Goal: Task Accomplishment & Management: Manage account settings

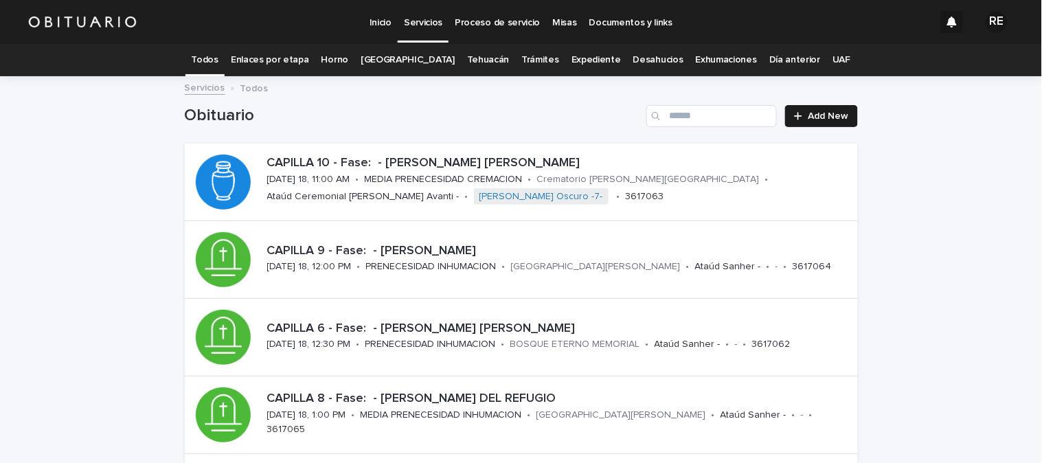
click at [532, 58] on link "Trámites" at bounding box center [541, 60] width 38 height 32
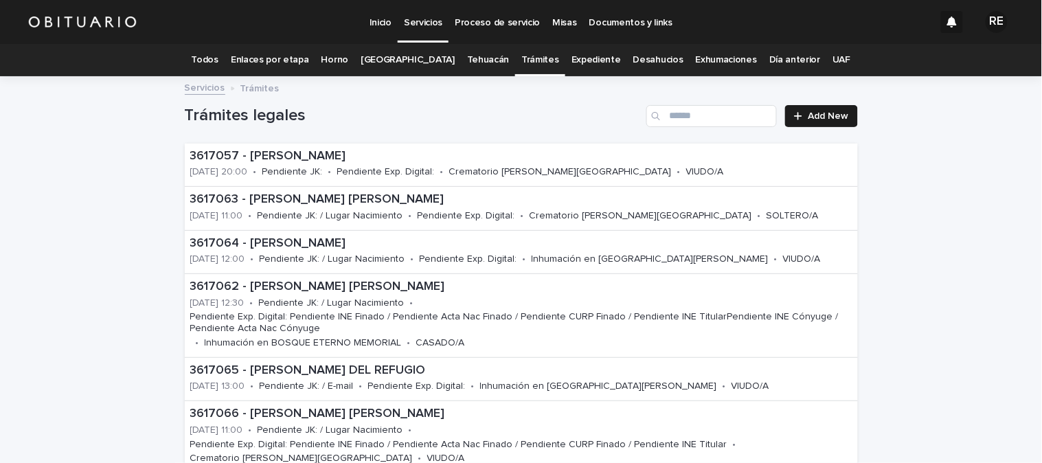
click at [578, 58] on link "Expediente" at bounding box center [596, 60] width 49 height 32
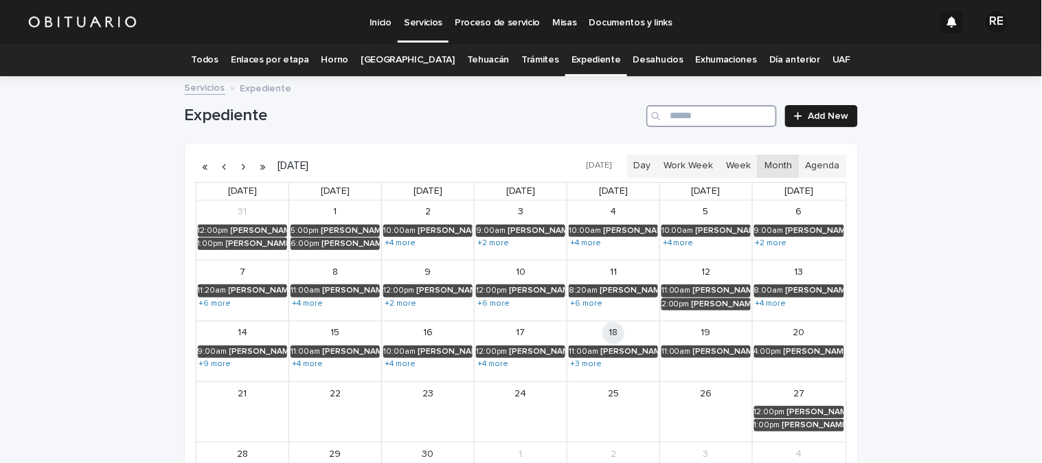
click at [702, 115] on input "Search" at bounding box center [712, 116] width 131 height 22
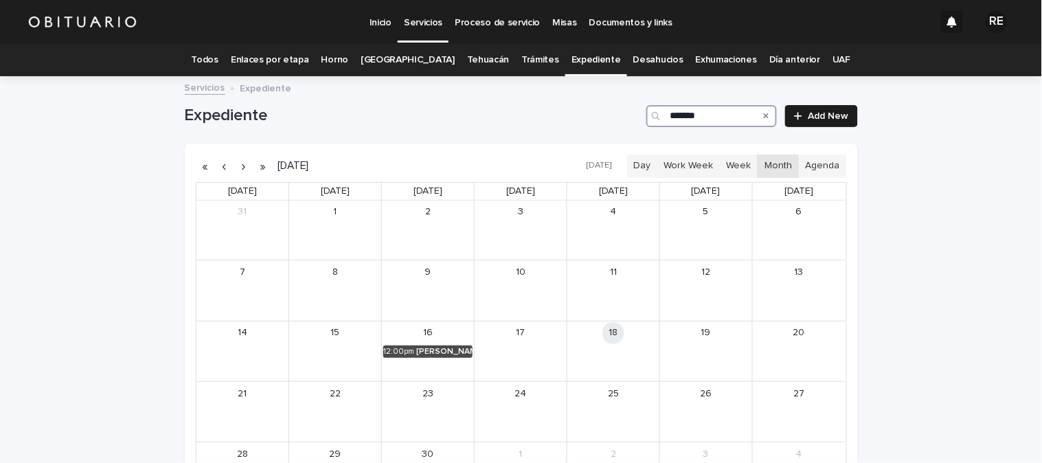
type input "*******"
click at [436, 346] on link "12:00pm [PERSON_NAME]" at bounding box center [427, 352] width 89 height 12
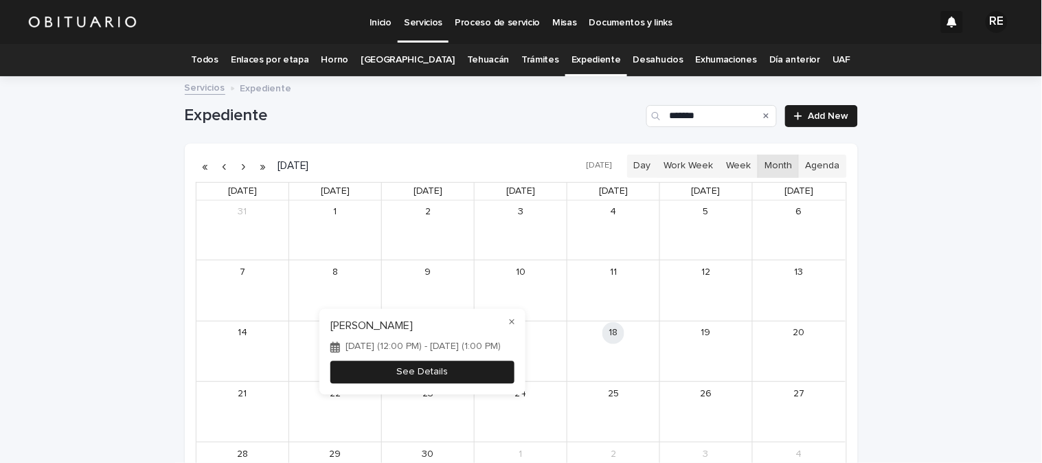
click at [409, 372] on button "See Details" at bounding box center [422, 372] width 184 height 23
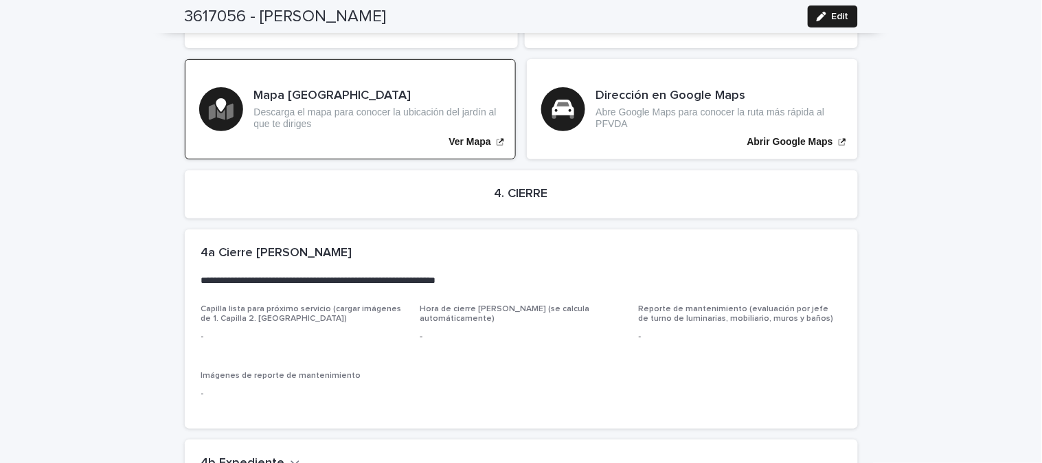
scroll to position [2876, 0]
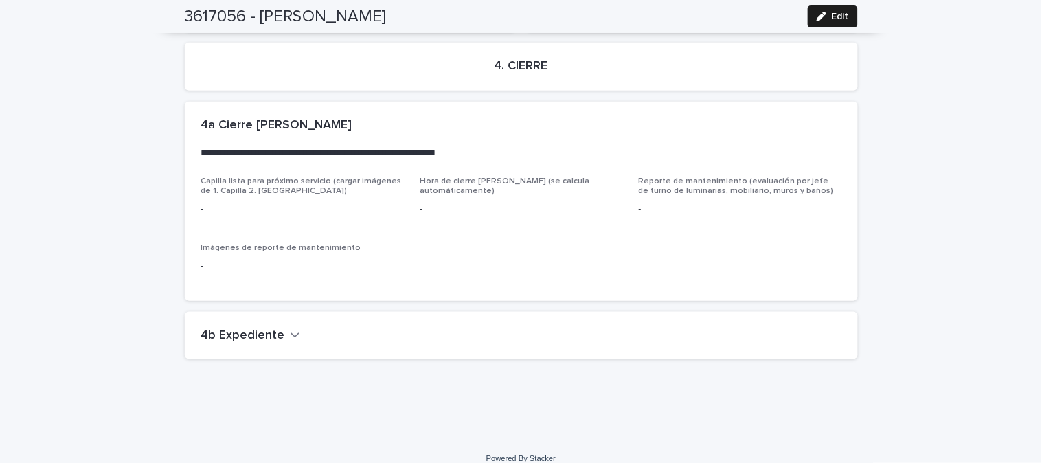
click at [291, 329] on icon "button" at bounding box center [296, 335] width 10 height 12
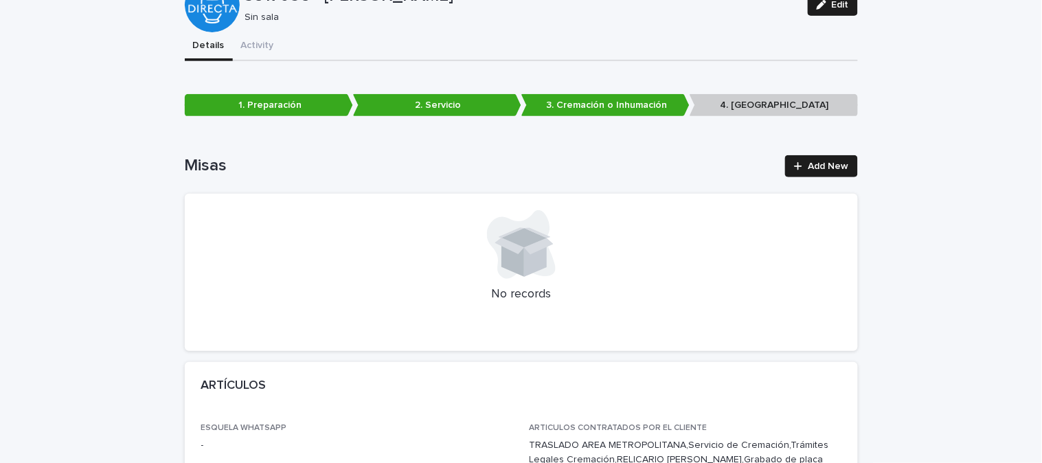
scroll to position [0, 0]
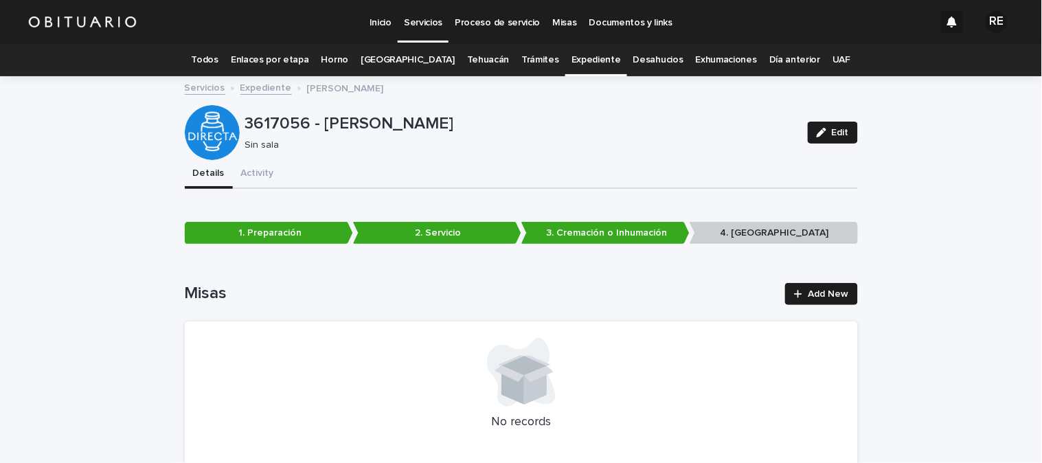
click at [213, 56] on link "Todos" at bounding box center [205, 60] width 27 height 32
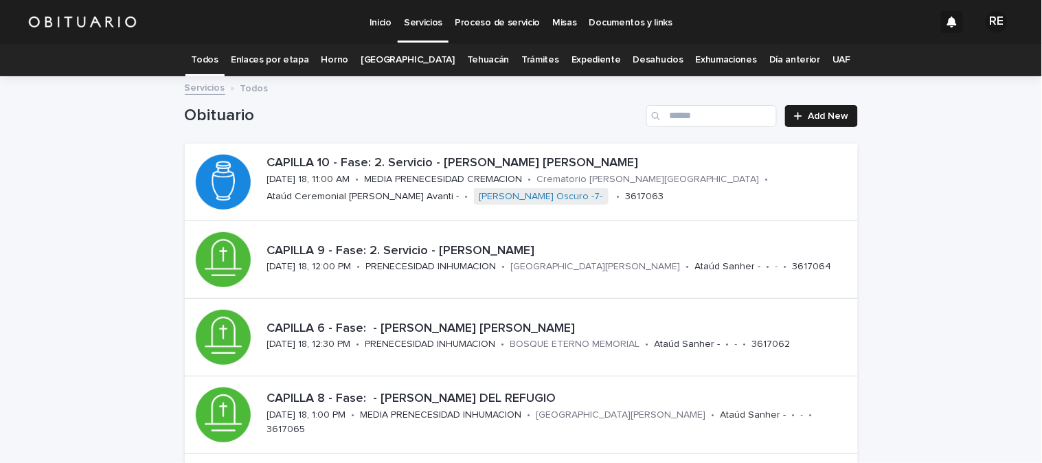
click at [585, 69] on link "Expediente" at bounding box center [596, 60] width 49 height 32
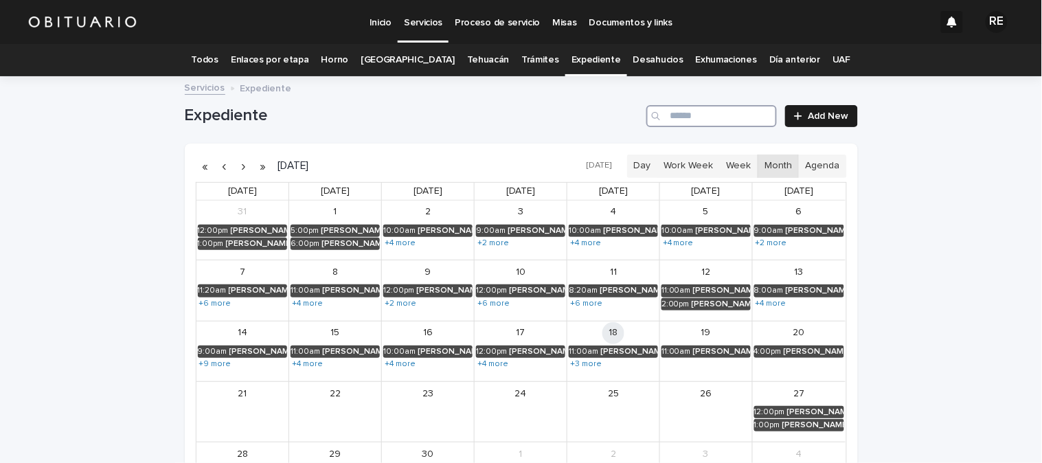
click at [708, 115] on input "Search" at bounding box center [712, 116] width 131 height 22
type input "*******"
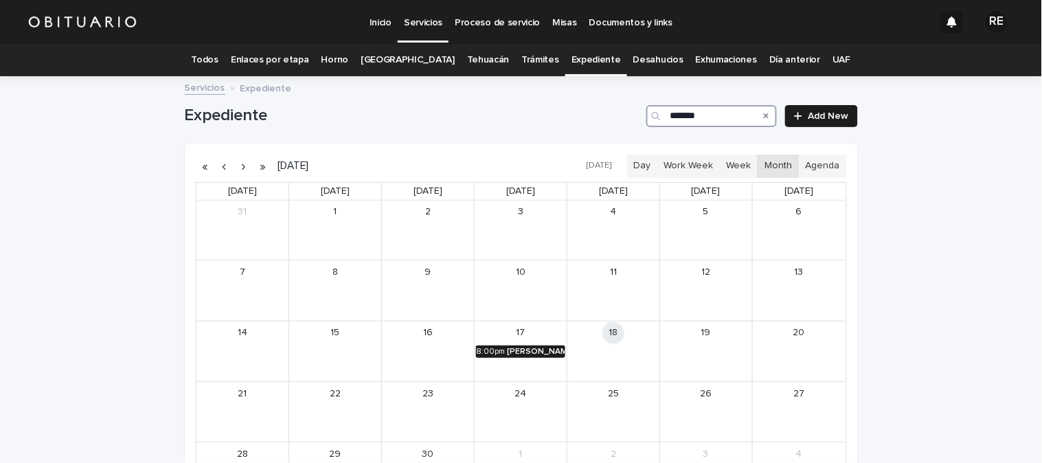
click at [534, 355] on div "[PERSON_NAME]" at bounding box center [536, 352] width 58 height 10
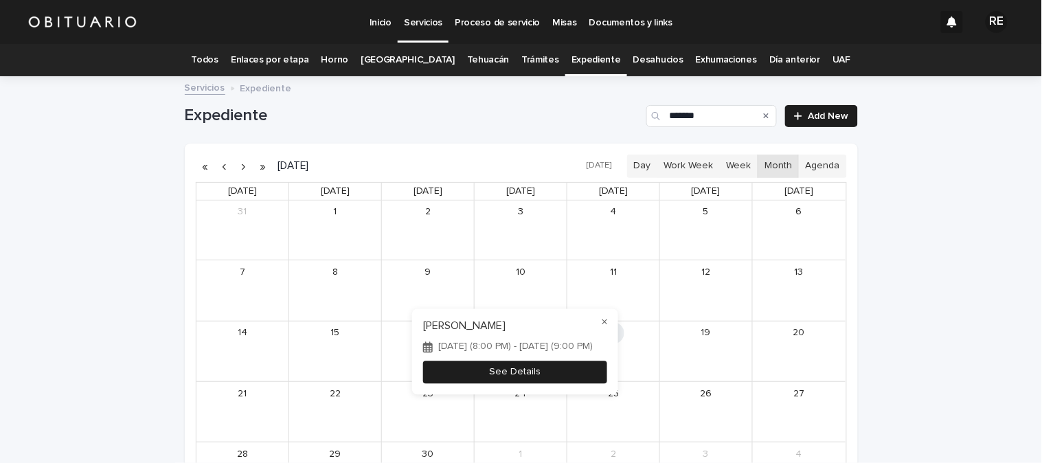
click at [552, 381] on button "See Details" at bounding box center [515, 372] width 184 height 23
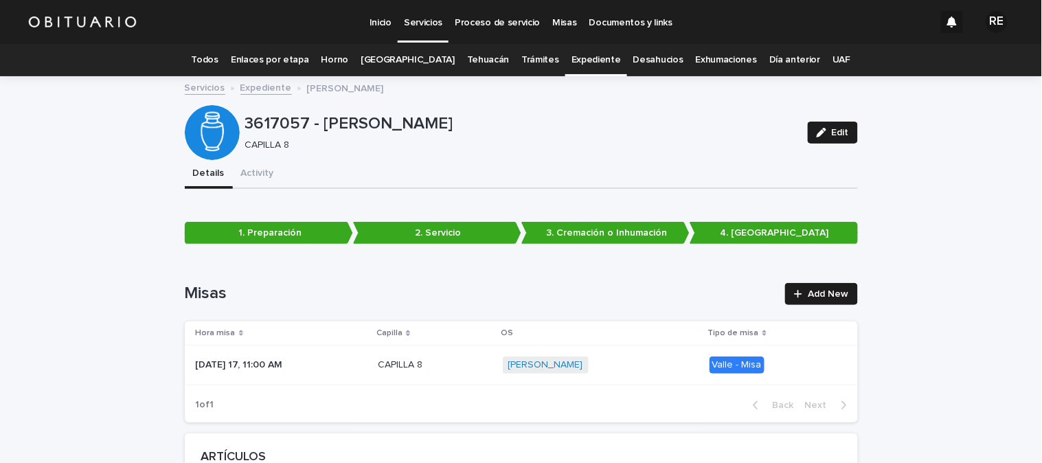
click at [212, 58] on link "Todos" at bounding box center [205, 60] width 27 height 32
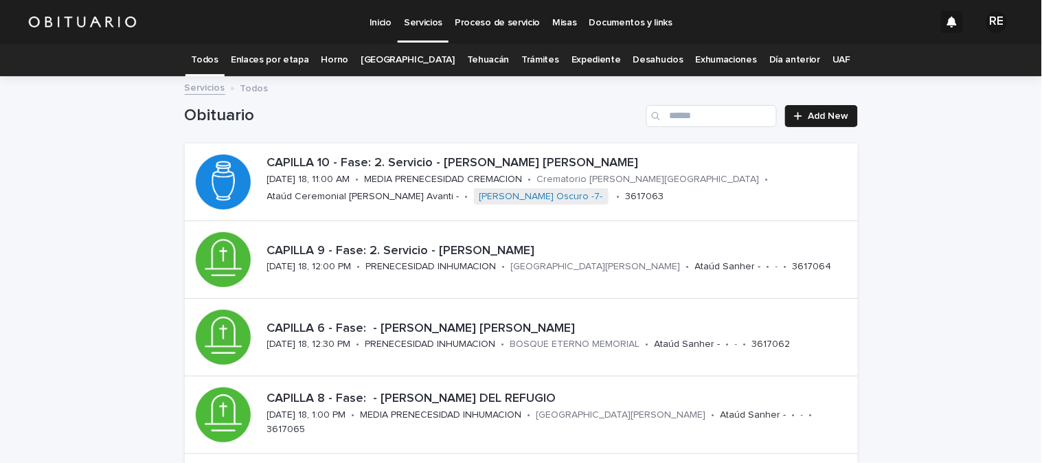
click at [537, 56] on link "Trámites" at bounding box center [541, 60] width 38 height 32
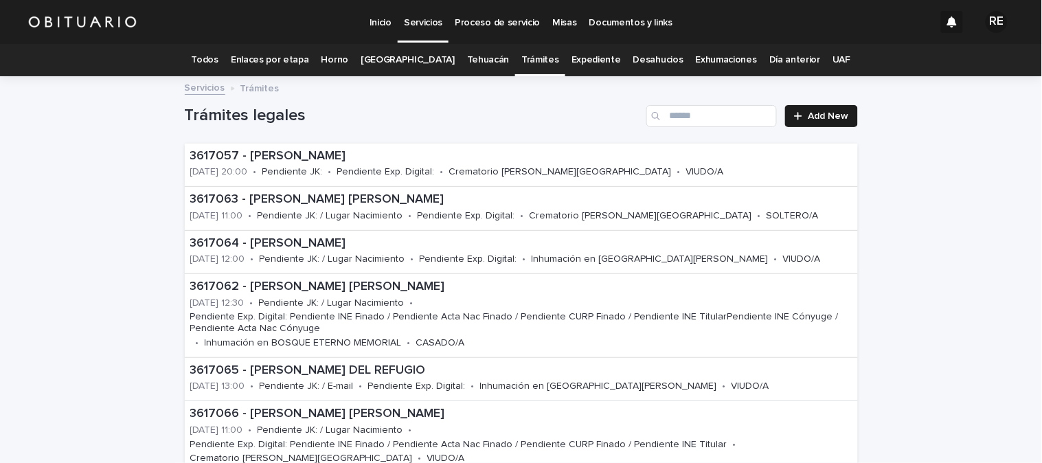
click at [591, 52] on link "Expediente" at bounding box center [596, 60] width 49 height 32
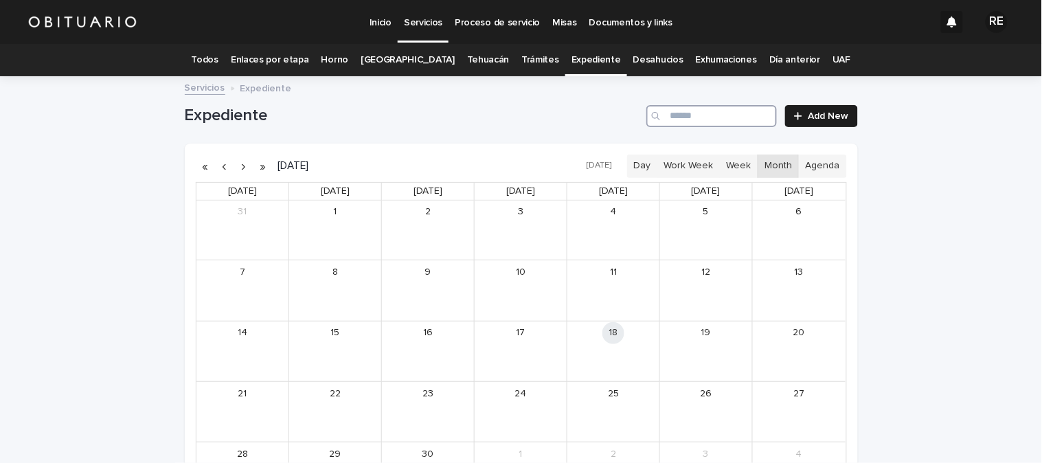
click at [691, 115] on input "Search" at bounding box center [712, 116] width 131 height 22
click at [679, 228] on div "3:00pm" at bounding box center [676, 231] width 28 height 10
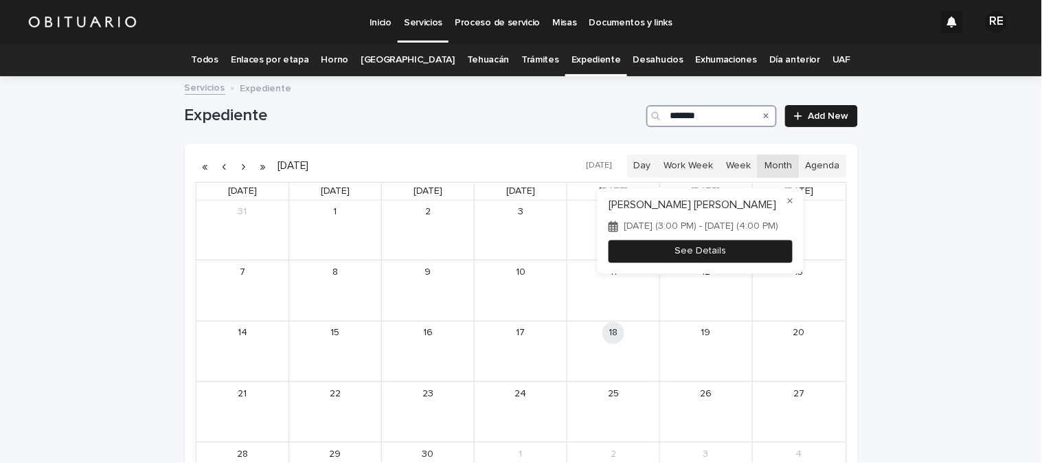
type input "*******"
click at [696, 249] on button "See Details" at bounding box center [701, 251] width 184 height 23
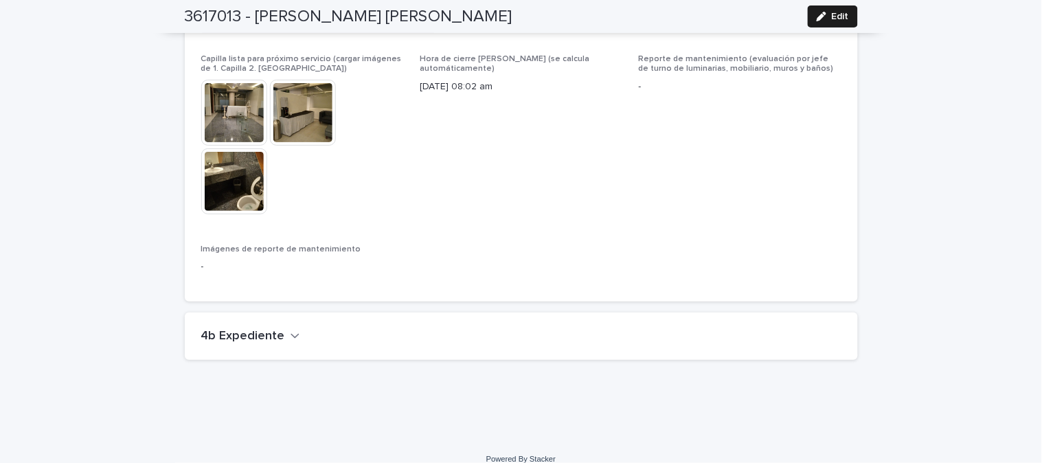
scroll to position [3189, 0]
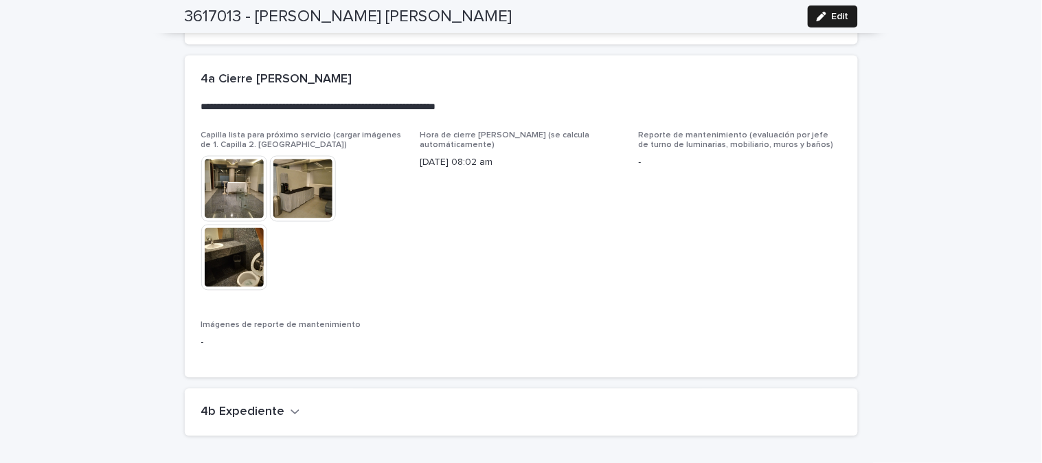
click at [291, 406] on icon "button" at bounding box center [296, 412] width 10 height 12
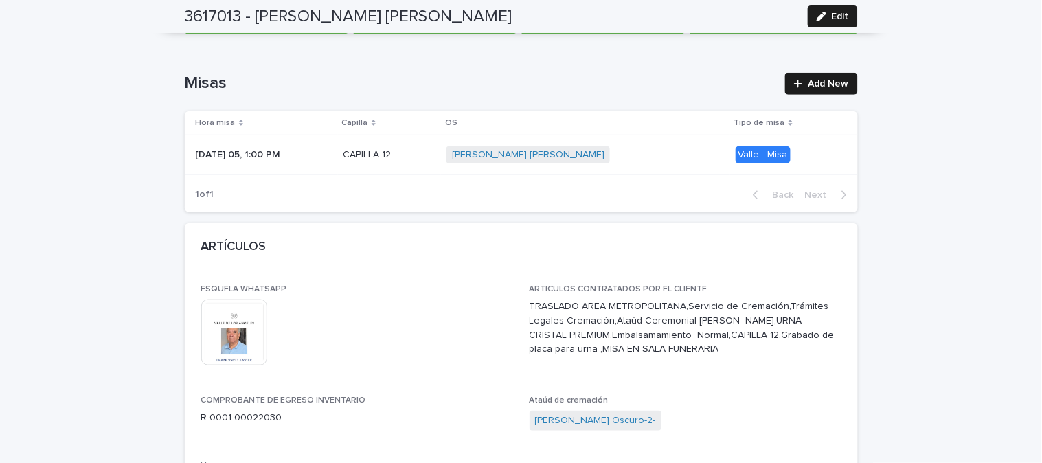
scroll to position [0, 0]
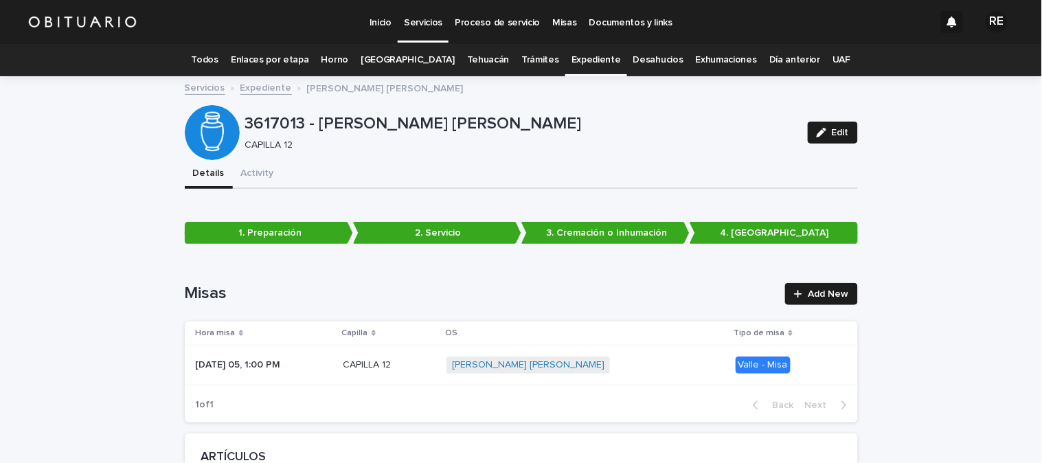
click at [218, 56] on link "Todos" at bounding box center [205, 60] width 27 height 32
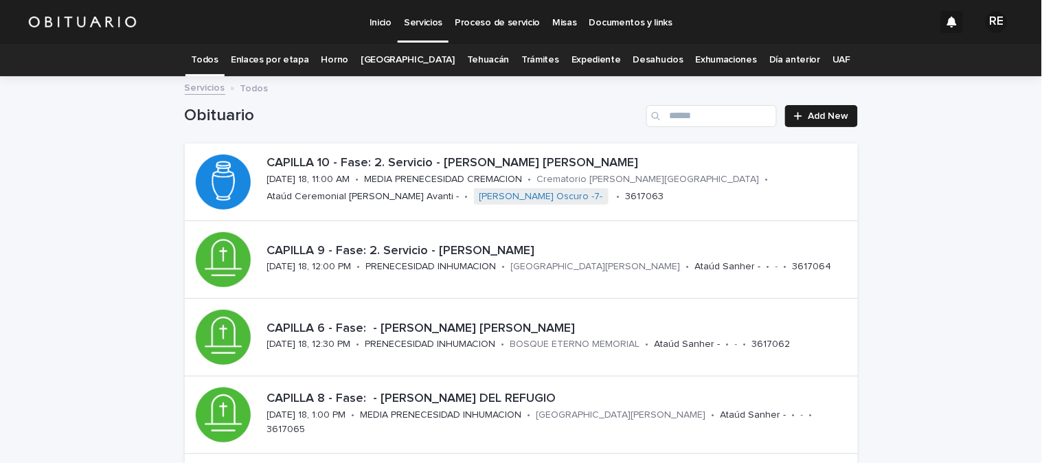
click at [572, 55] on link "Expediente" at bounding box center [596, 60] width 49 height 32
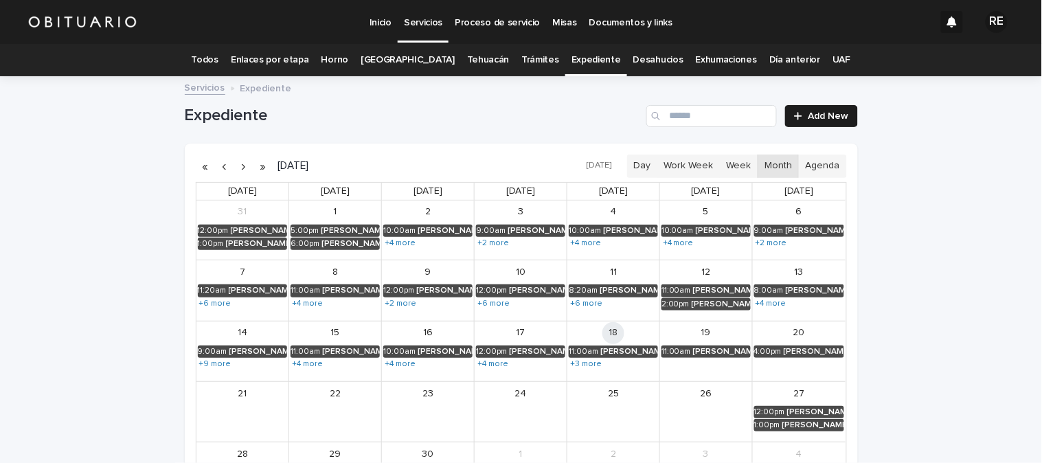
click at [932, 201] on div "Loading... Saving… Loading... Saving… Expediente Add New [DATE] [DATE] Day Work…" at bounding box center [521, 330] width 1042 height 505
click at [694, 111] on input "Search" at bounding box center [712, 116] width 131 height 22
type input "*"
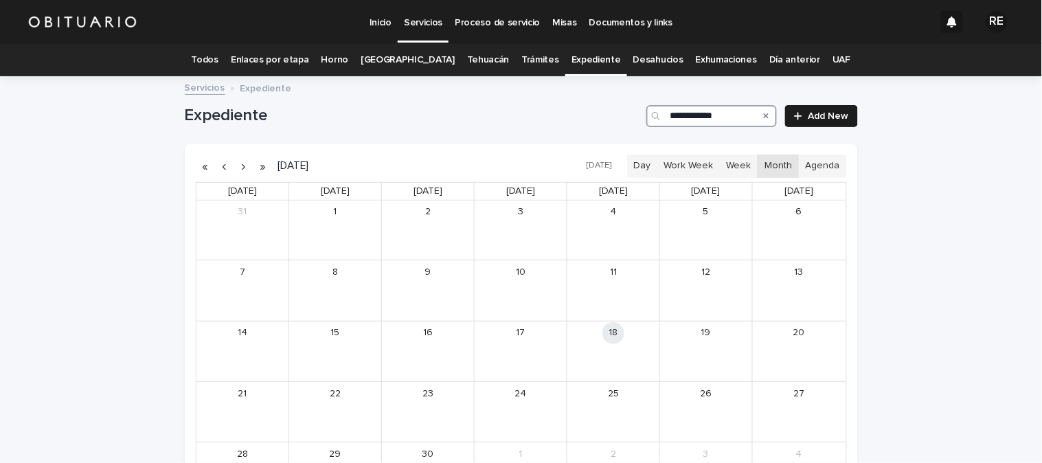
scroll to position [76, 0]
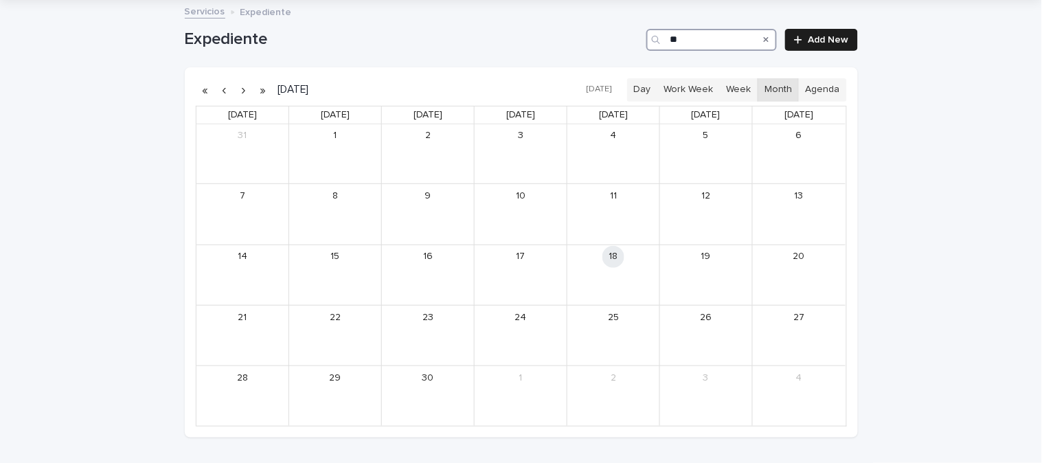
type input "*"
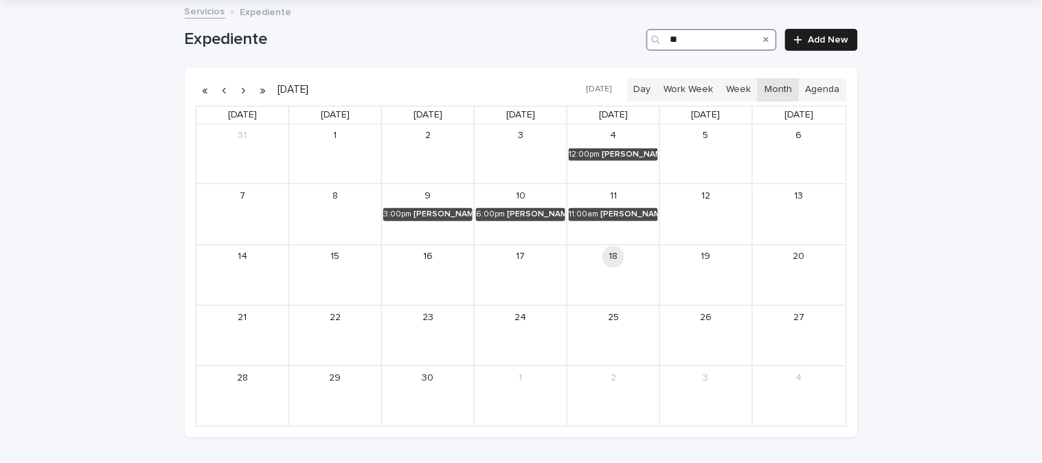
type input "*"
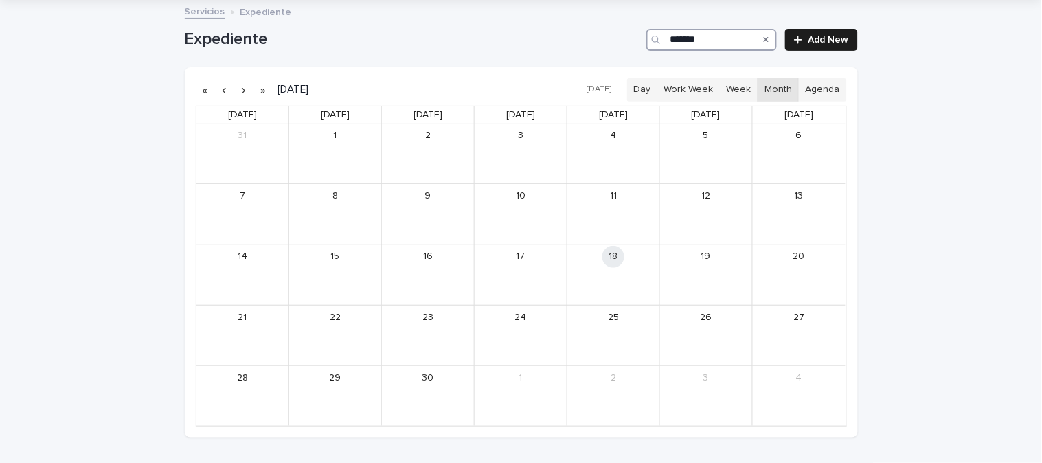
type input "******"
click at [585, 275] on div "12:30pm" at bounding box center [584, 276] width 30 height 10
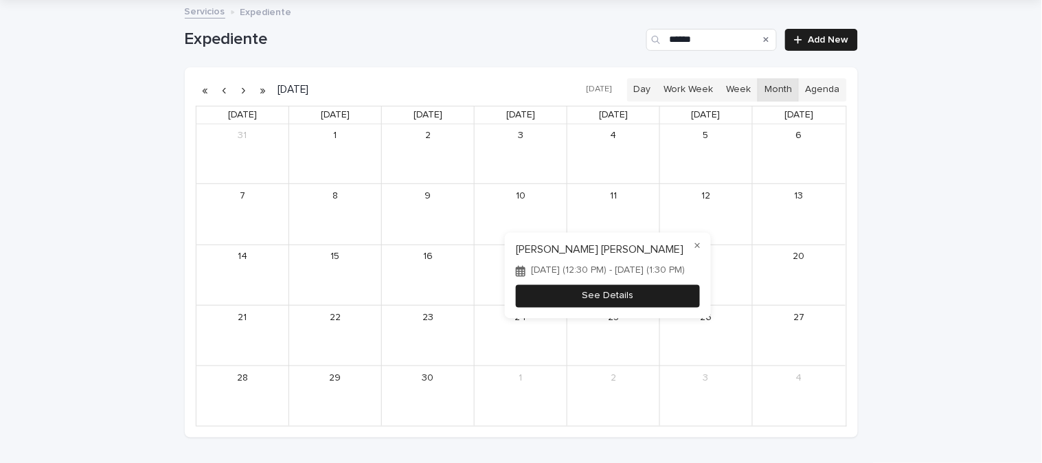
click at [574, 298] on button "See Details" at bounding box center [608, 296] width 184 height 23
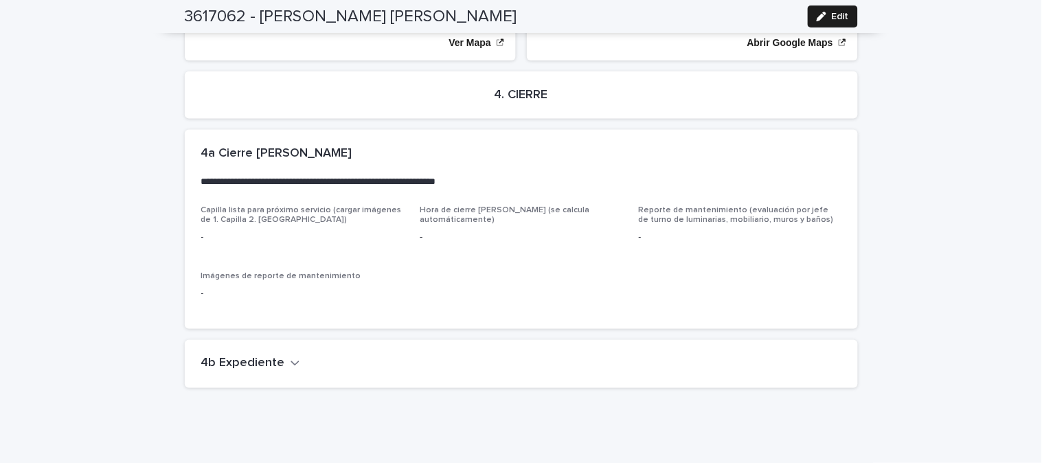
scroll to position [3117, 0]
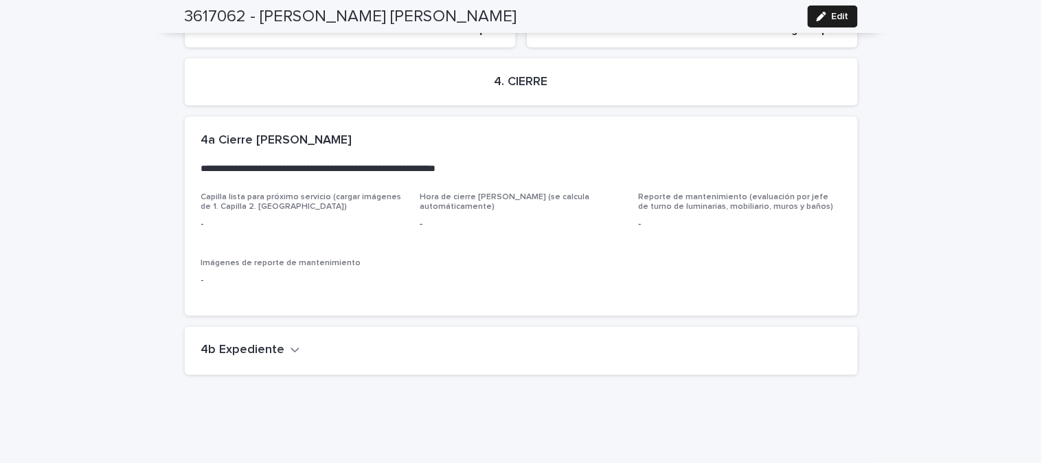
click at [291, 344] on icon "button" at bounding box center [296, 350] width 10 height 12
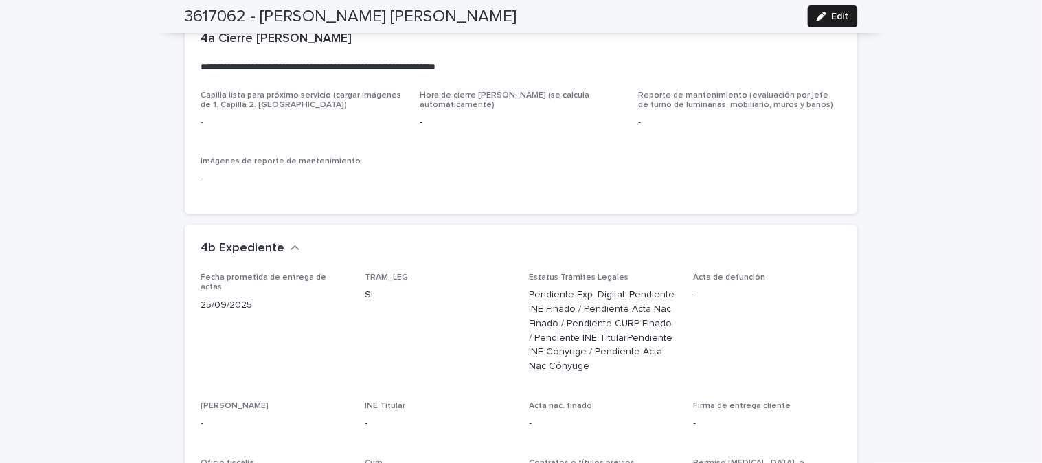
scroll to position [3271, 0]
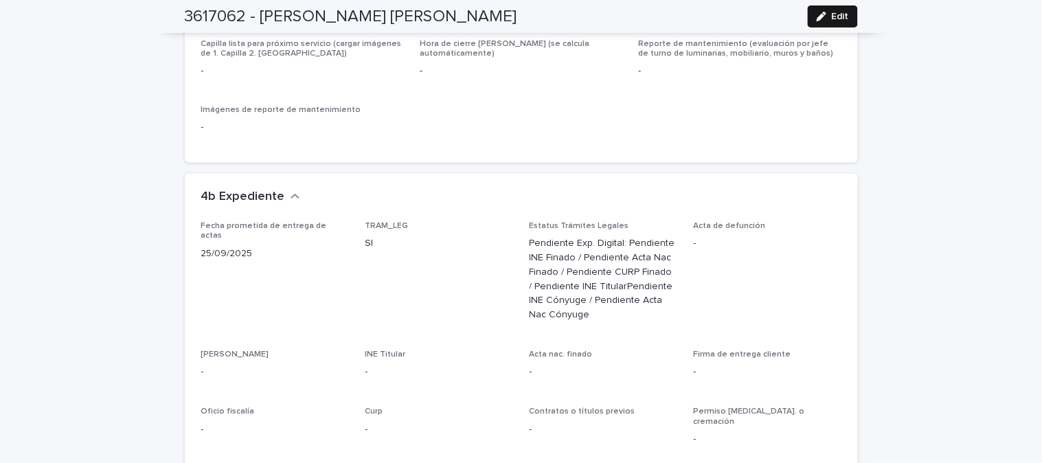
click at [832, 12] on span "Edit" at bounding box center [840, 17] width 17 height 10
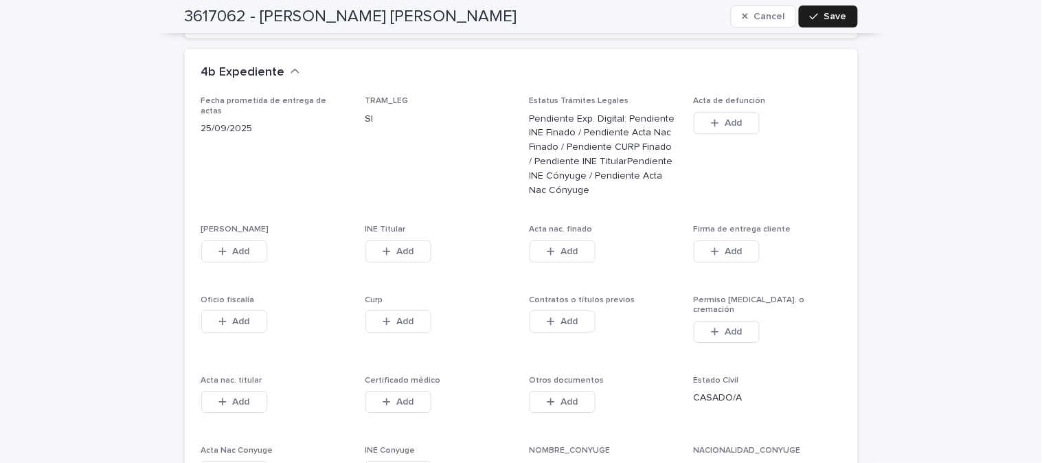
scroll to position [3536, 0]
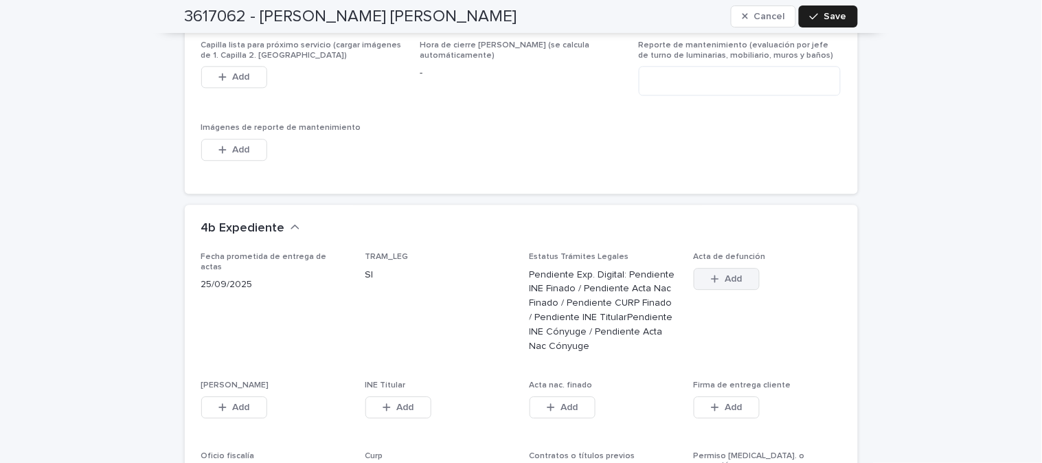
click at [716, 274] on div "button" at bounding box center [718, 279] width 14 height 10
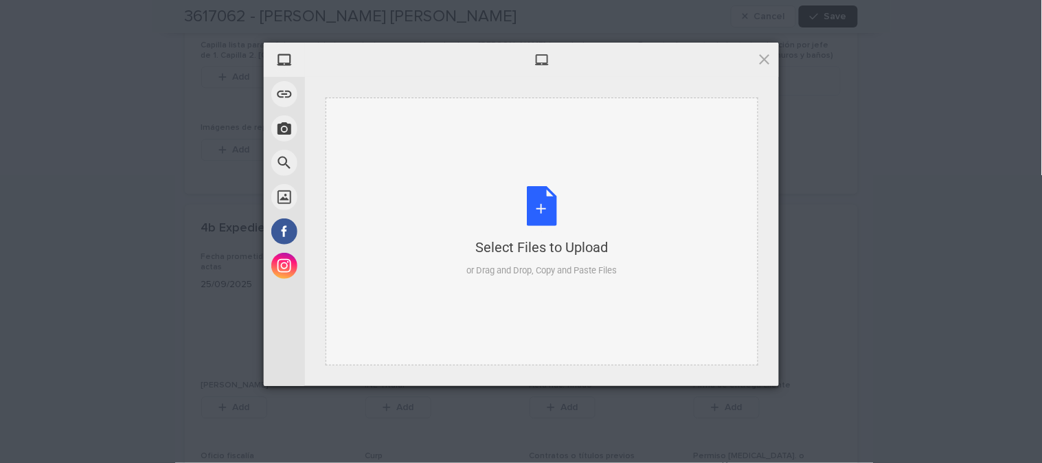
click at [547, 216] on div "Select Files to Upload or Drag and Drop, Copy and Paste Files" at bounding box center [542, 231] width 150 height 91
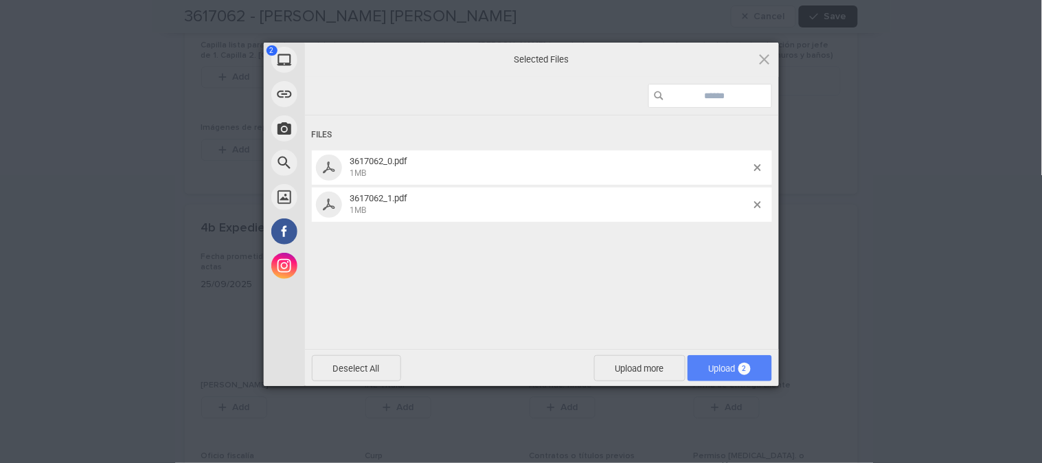
click at [728, 379] on span "Upload 2" at bounding box center [730, 368] width 85 height 26
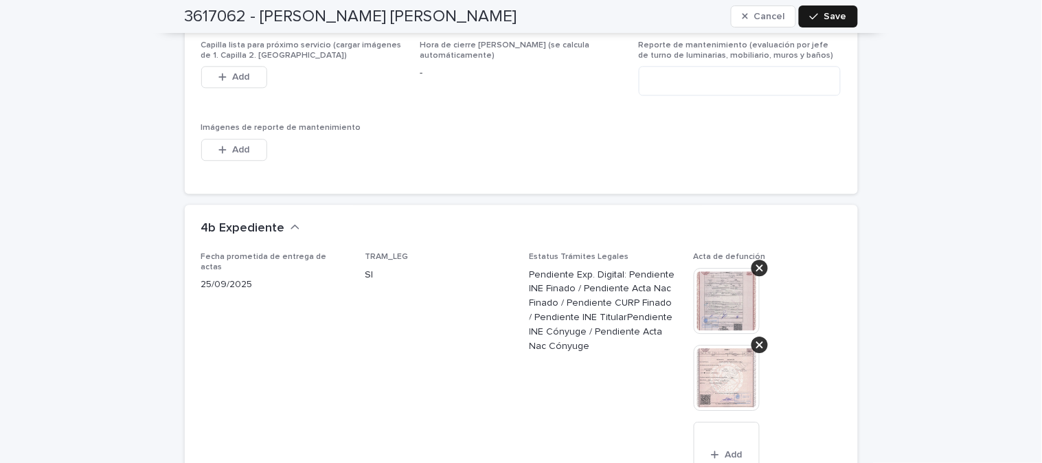
click at [822, 10] on button "Save" at bounding box center [828, 16] width 58 height 22
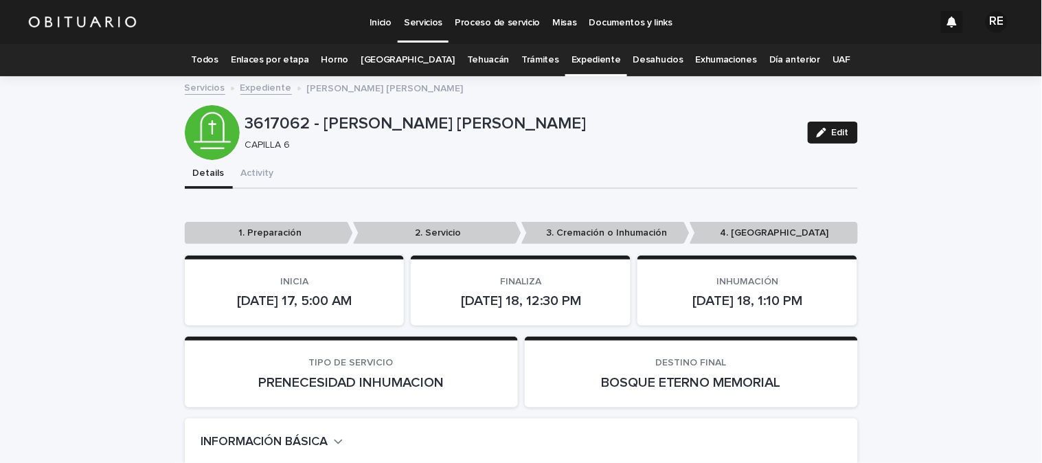
scroll to position [0, 0]
click at [215, 62] on link "Todos" at bounding box center [205, 60] width 27 height 32
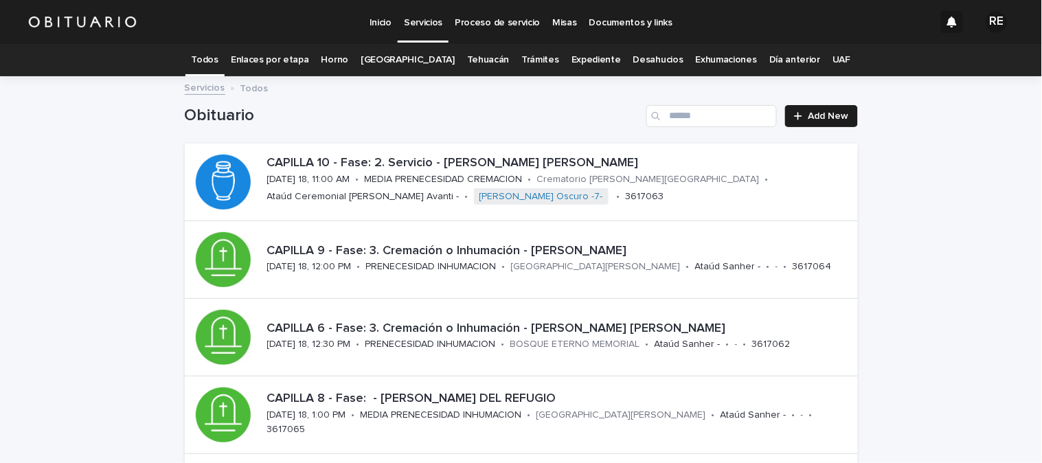
click at [576, 62] on link "Expediente" at bounding box center [596, 60] width 49 height 32
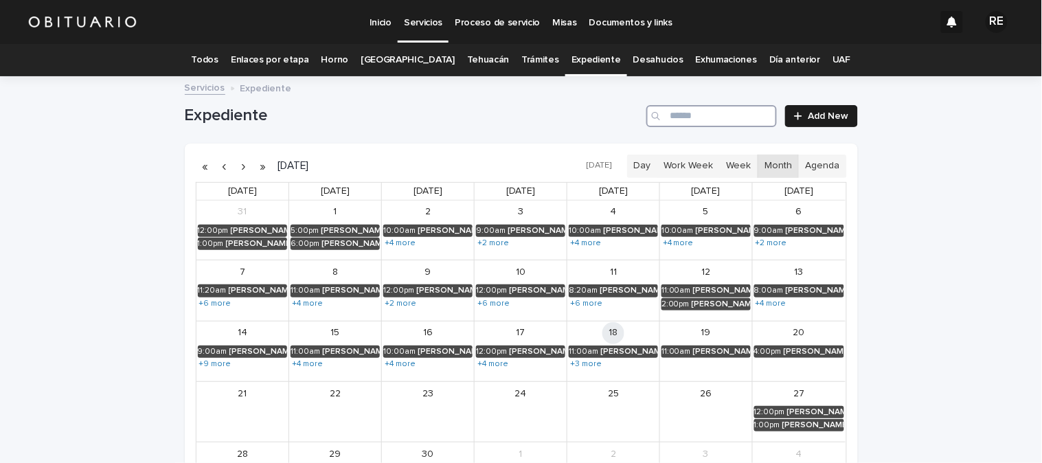
click at [706, 117] on input "Search" at bounding box center [712, 116] width 131 height 22
type input "******"
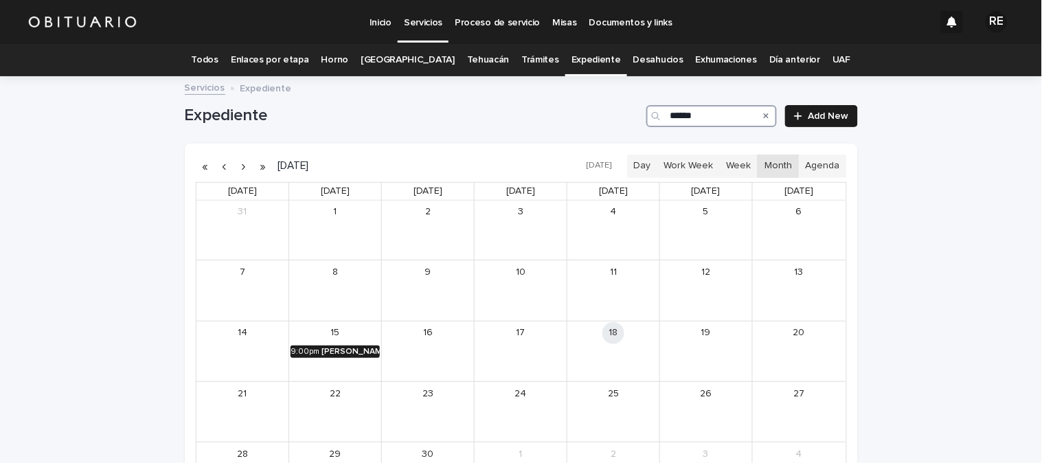
click at [354, 350] on div "[PERSON_NAME] [PERSON_NAME]" at bounding box center [351, 352] width 58 height 10
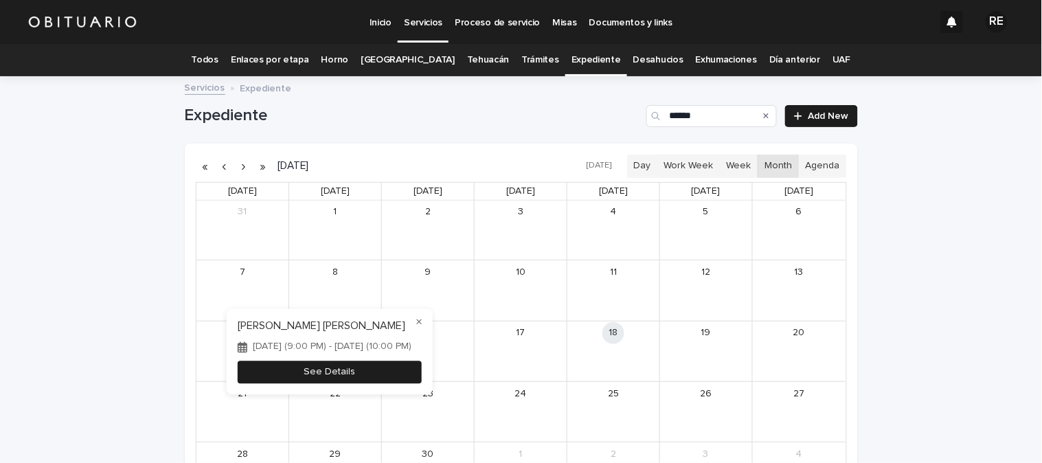
click at [339, 375] on button "See Details" at bounding box center [330, 372] width 184 height 23
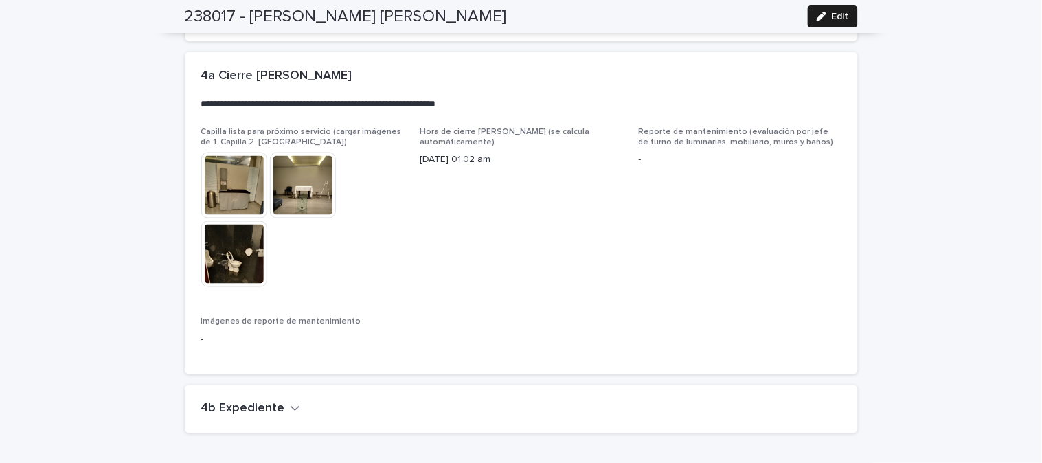
scroll to position [3180, 0]
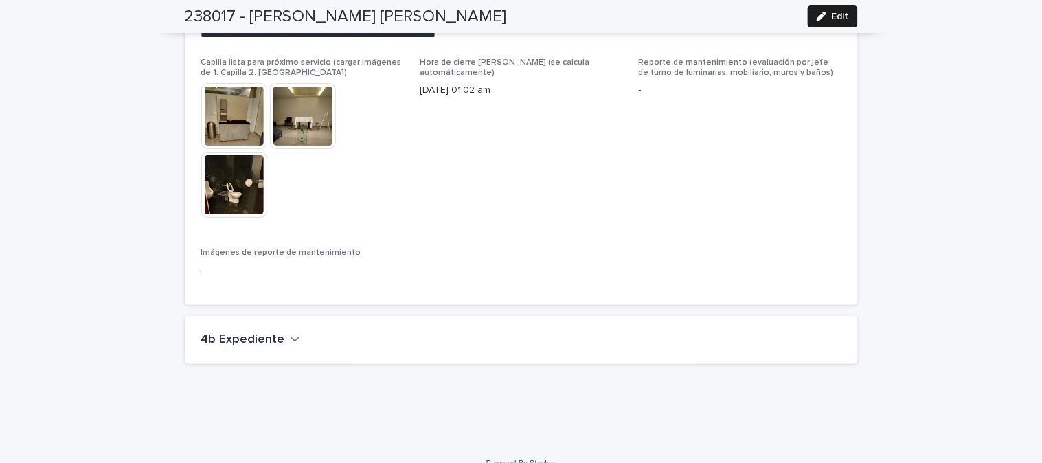
click at [291, 333] on icon "button" at bounding box center [296, 339] width 10 height 12
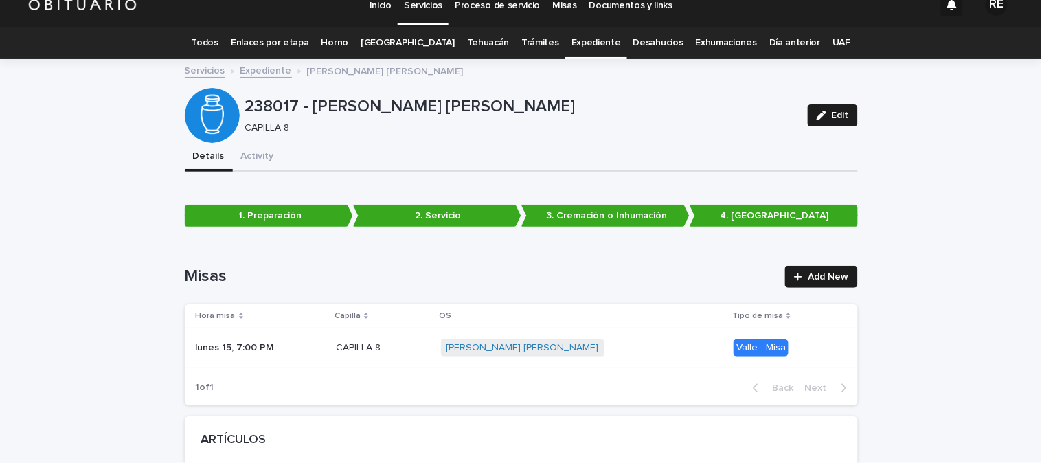
scroll to position [0, 0]
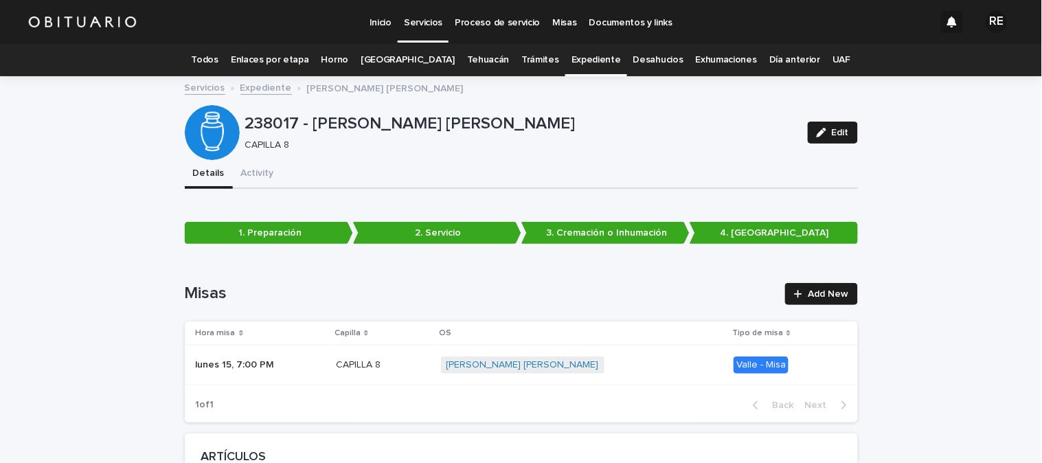
click at [218, 60] on link "Todos" at bounding box center [205, 60] width 27 height 32
